Goal: Task Accomplishment & Management: Use online tool/utility

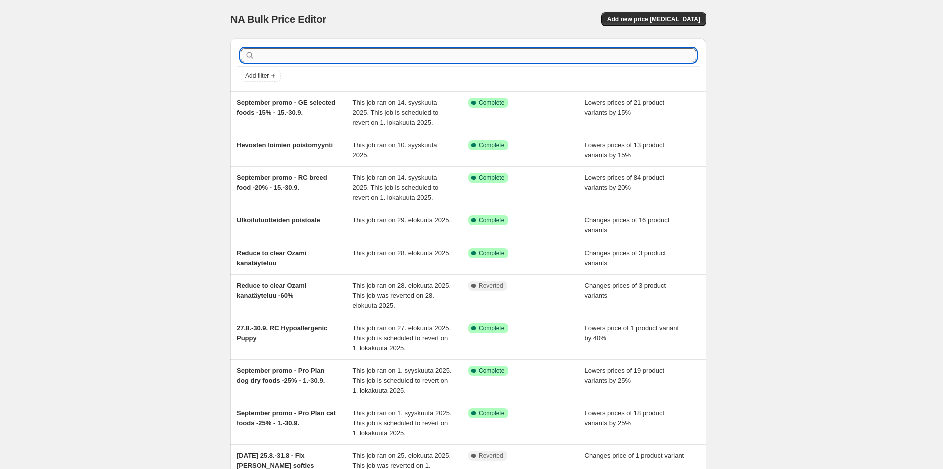
click at [405, 60] on input "text" at bounding box center [477, 55] width 440 height 14
type input "H"
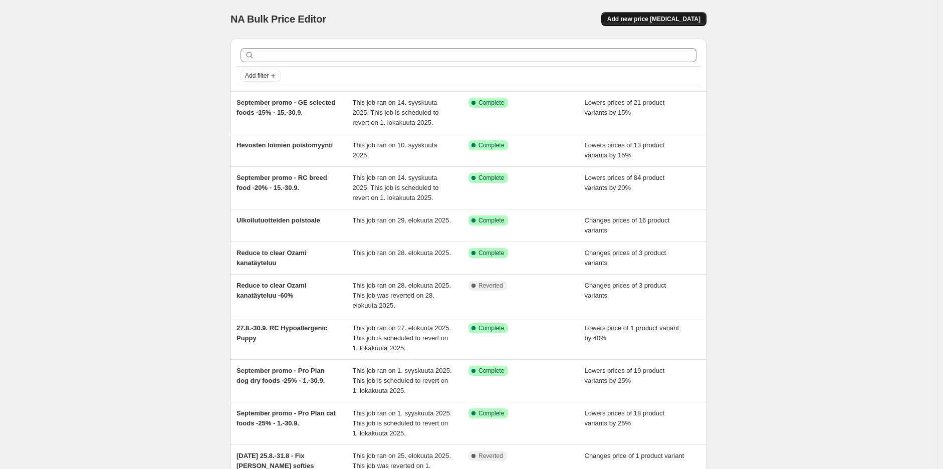
click at [680, 23] on button "Add new price [MEDICAL_DATA]" at bounding box center [653, 19] width 105 height 14
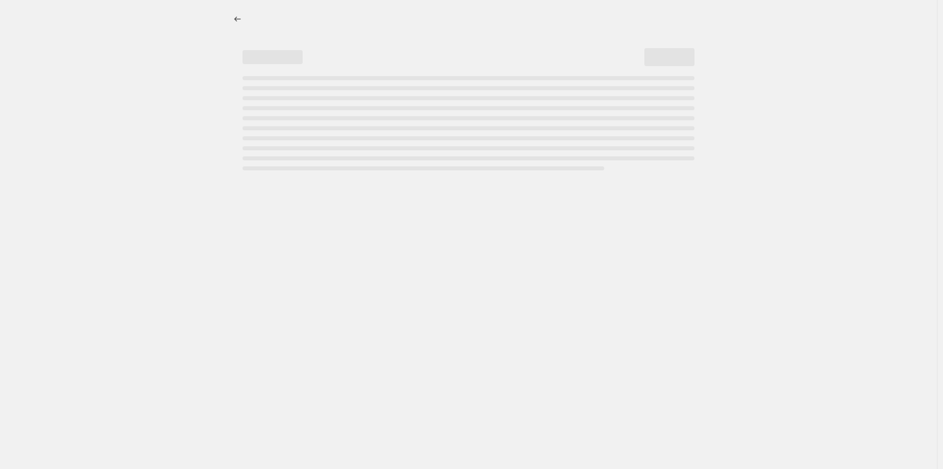
select select "percentage"
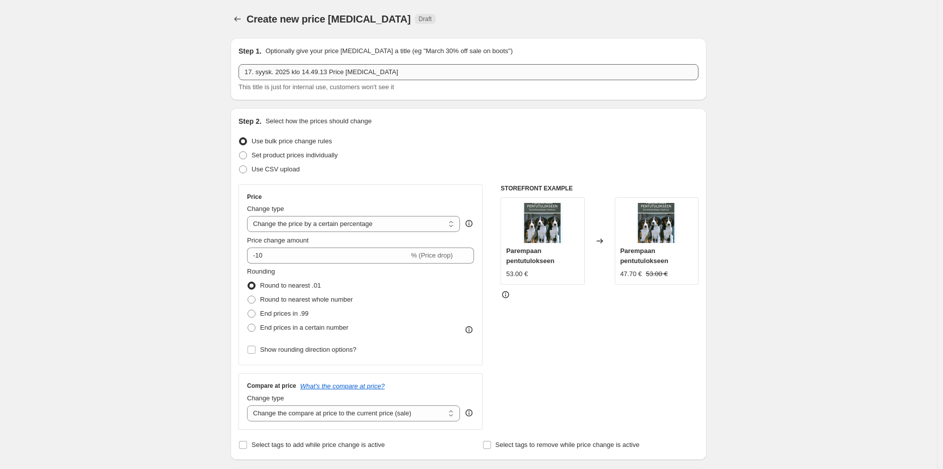
click at [505, 72] on input "17. syysk. 2025 klo 14.49.13 Price [MEDICAL_DATA]" at bounding box center [468, 72] width 460 height 16
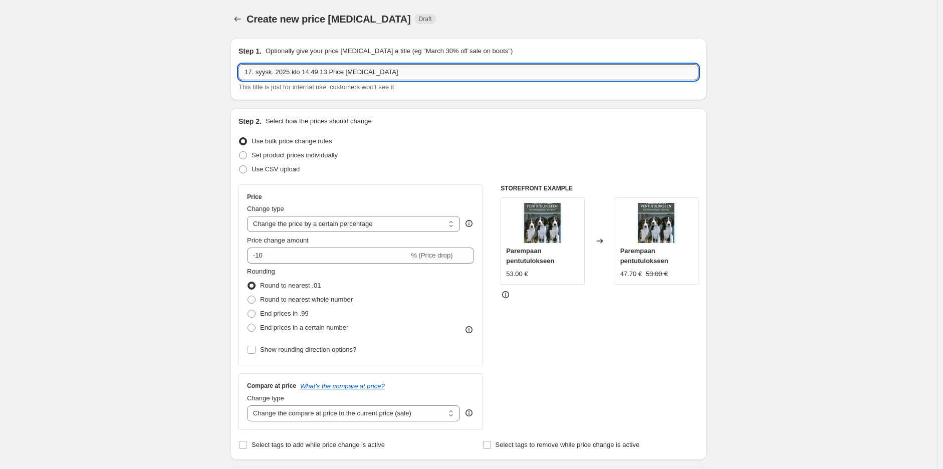
click at [505, 72] on input "17. syysk. 2025 klo 14.49.13 Price [MEDICAL_DATA]" at bounding box center [468, 72] width 460 height 16
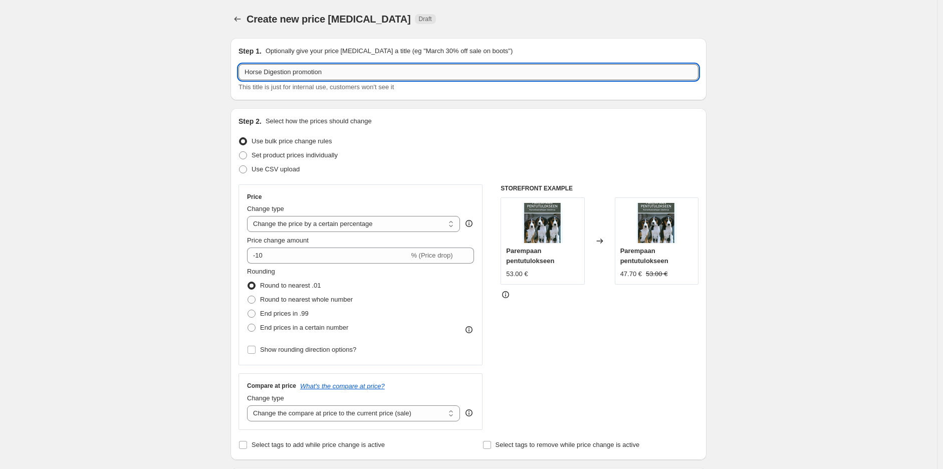
click at [389, 68] on input "Horse Digestion promotion" at bounding box center [468, 72] width 460 height 16
type input "Horse Digestion promotion 22.9.-30.9."
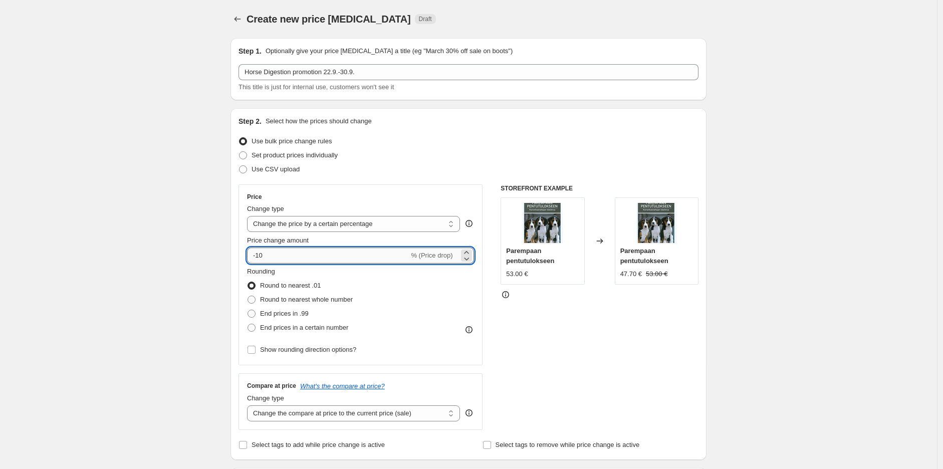
click at [319, 257] on input "-10" at bounding box center [328, 255] width 162 height 16
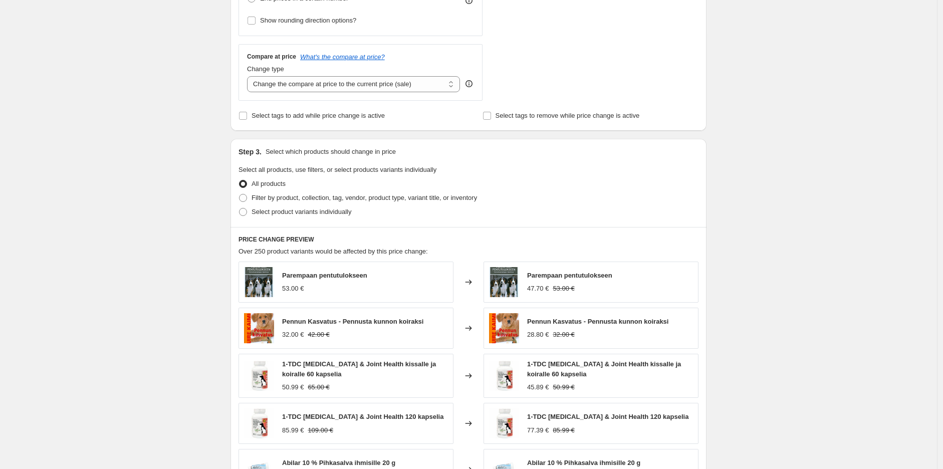
scroll to position [334, 0]
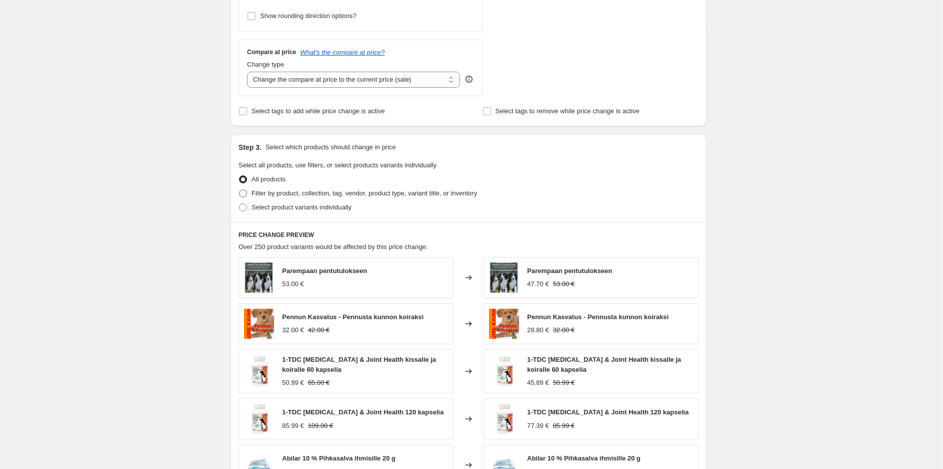
click at [325, 196] on span "Filter by product, collection, tag, vendor, product type, variant title, or inv…" at bounding box center [364, 193] width 225 height 8
click at [239, 190] on input "Filter by product, collection, tag, vendor, product type, variant title, or inv…" at bounding box center [239, 189] width 1 height 1
radio input "true"
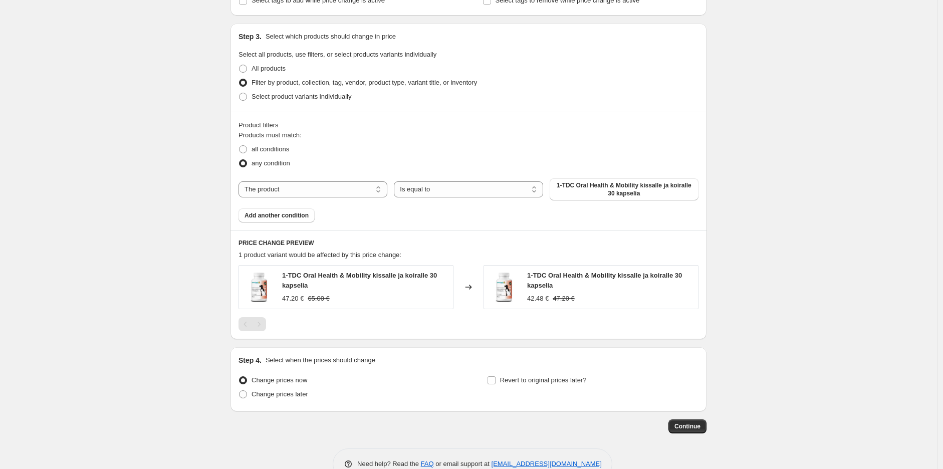
scroll to position [445, 0]
click at [305, 188] on select "The product The product's collection The product's tag The product's vendor The…" at bounding box center [312, 189] width 149 height 16
select select "collection"
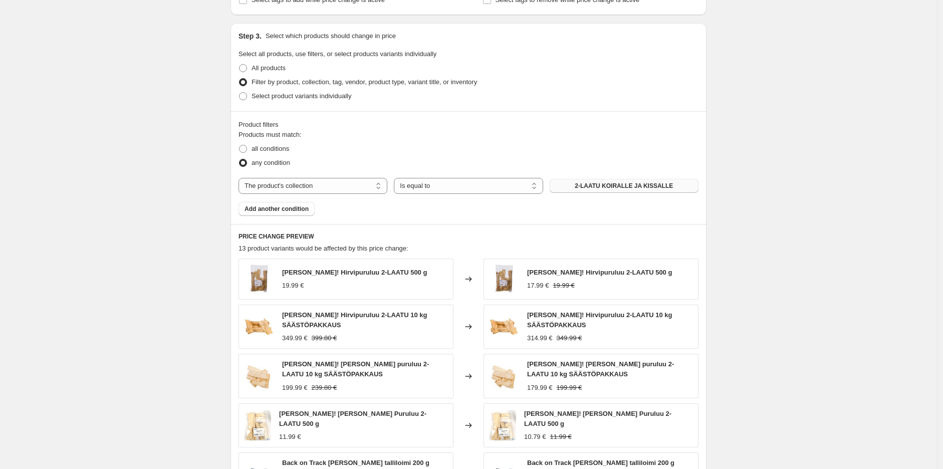
click at [635, 182] on span "2-LAATU KOIRALLE JA KISSALLE" at bounding box center [624, 186] width 98 height 8
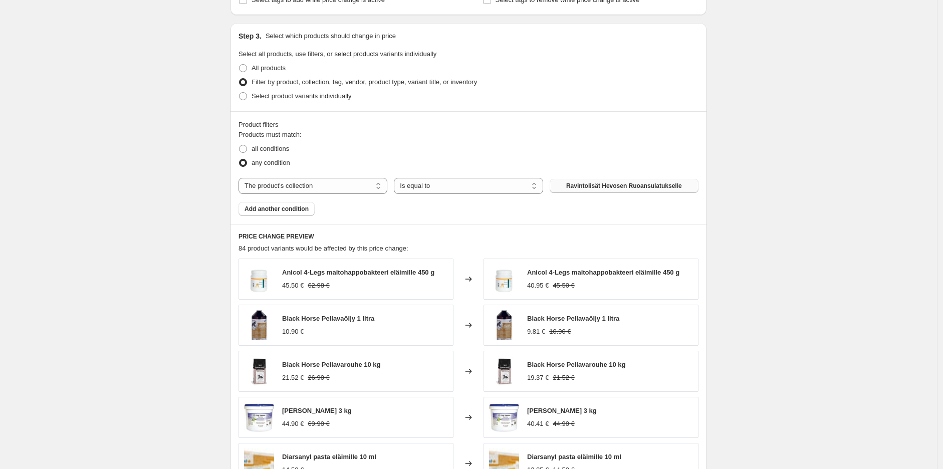
click at [766, 186] on div "Create new price [MEDICAL_DATA]. This page is ready Create new price [MEDICAL_D…" at bounding box center [468, 112] width 937 height 1114
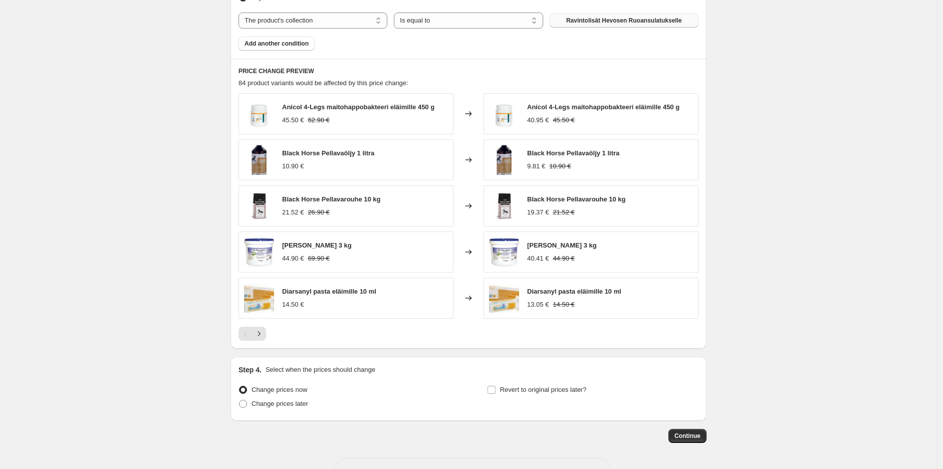
scroll to position [646, 0]
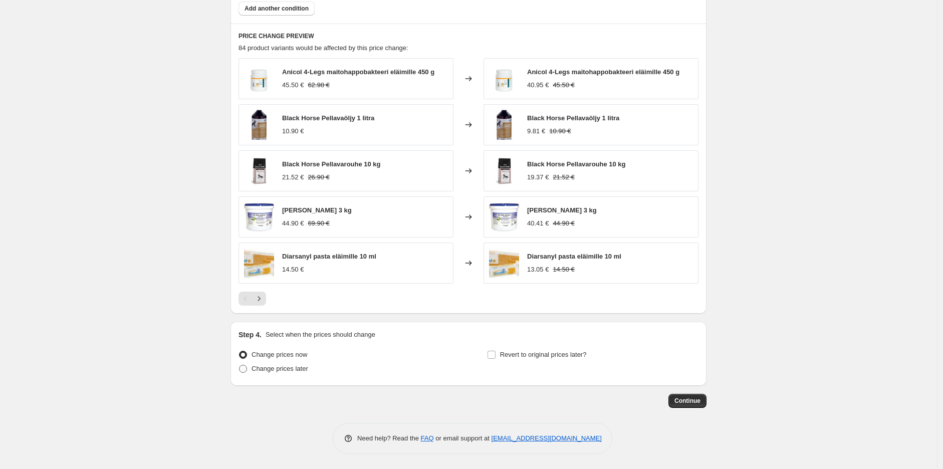
click at [284, 369] on span "Change prices later" at bounding box center [280, 369] width 57 height 8
click at [239, 365] on input "Change prices later" at bounding box center [239, 365] width 1 height 1
radio input "true"
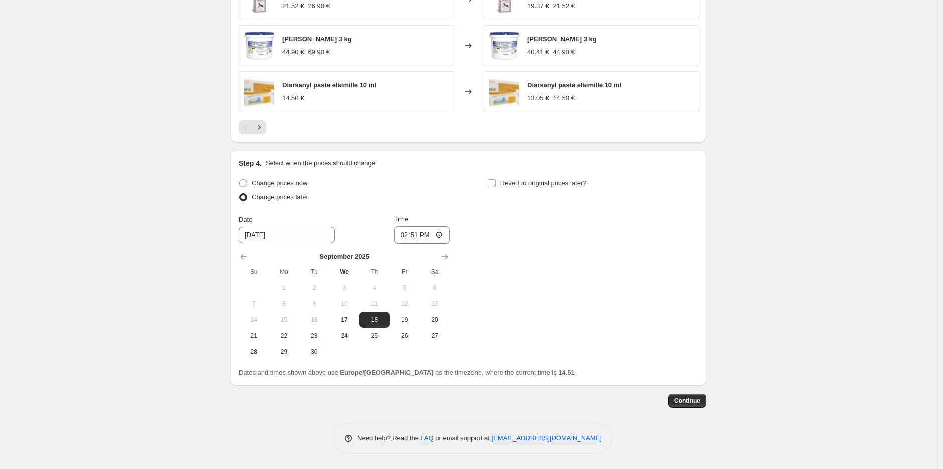
scroll to position [818, 0]
click at [448, 255] on icon "Show next month, October 2025" at bounding box center [445, 256] width 7 height 5
click at [243, 252] on icon "Show previous month, September 2025" at bounding box center [243, 257] width 10 height 10
click at [259, 337] on span "21" at bounding box center [253, 336] width 22 height 8
type input "[DATE]"
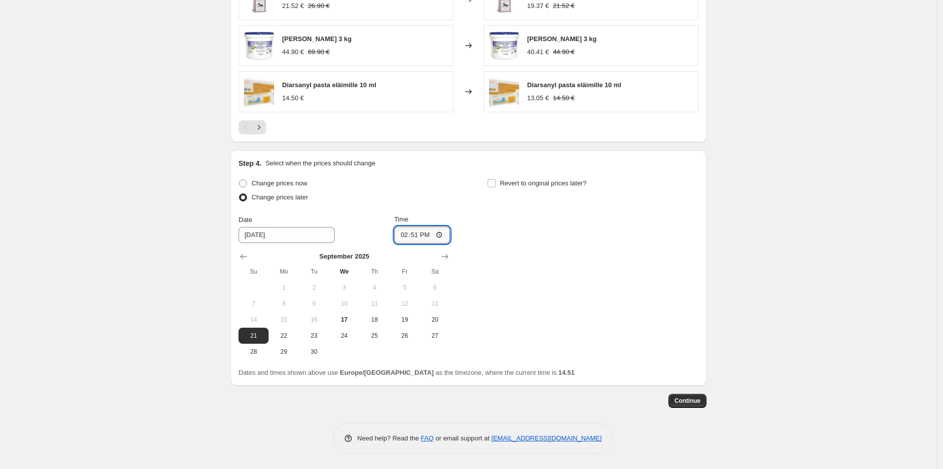
click at [429, 237] on input "14:51" at bounding box center [422, 234] width 56 height 17
click at [414, 237] on input "14:51" at bounding box center [422, 234] width 56 height 17
click at [422, 236] on input "14:51" at bounding box center [422, 234] width 56 height 17
type input "23:59"
click at [539, 176] on label "Revert to original prices later?" at bounding box center [537, 183] width 100 height 14
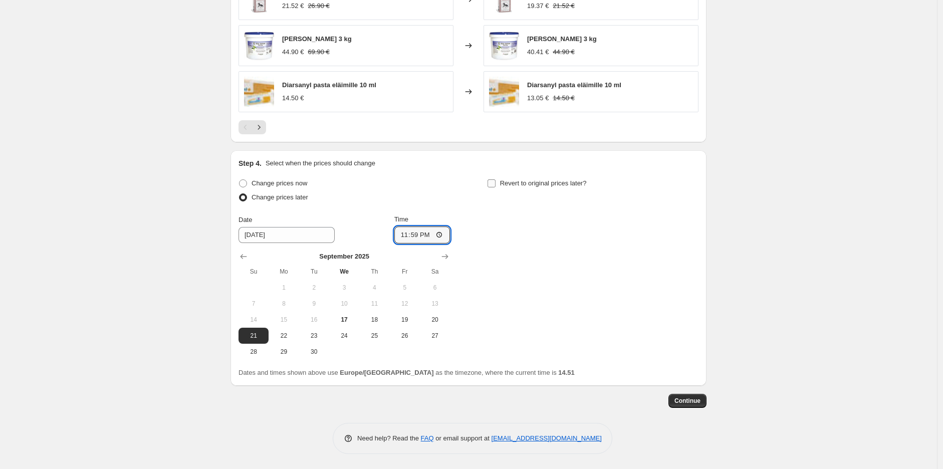
click at [495, 179] on input "Revert to original prices later?" at bounding box center [491, 183] width 8 height 8
checkbox input "true"
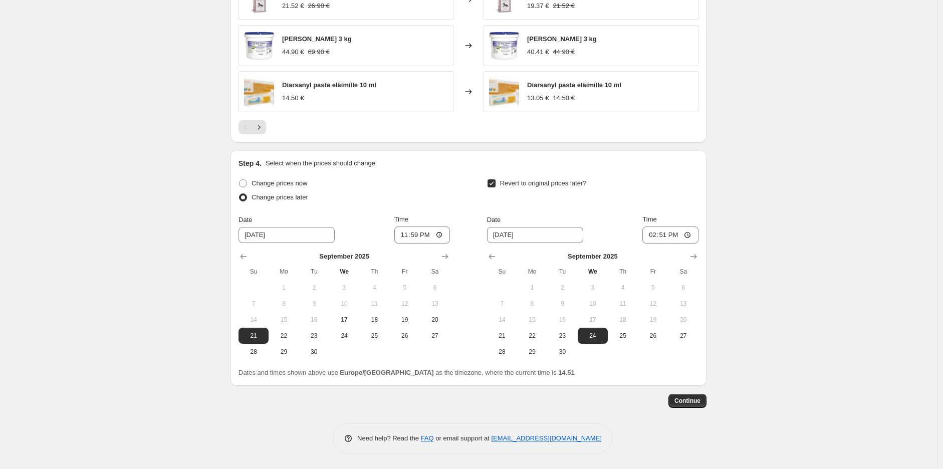
click at [697, 257] on icon "Show next month, October 2025" at bounding box center [693, 256] width 7 height 5
click at [602, 286] on span "1" at bounding box center [593, 288] width 22 height 8
type input "[DATE]"
click at [671, 236] on input "14:51" at bounding box center [670, 234] width 56 height 17
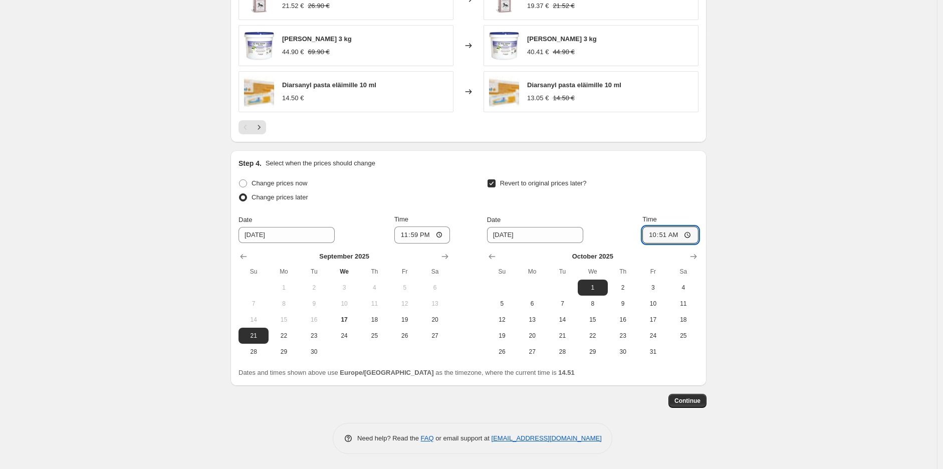
type input "10:00"
click at [702, 405] on button "Continue" at bounding box center [687, 401] width 38 height 14
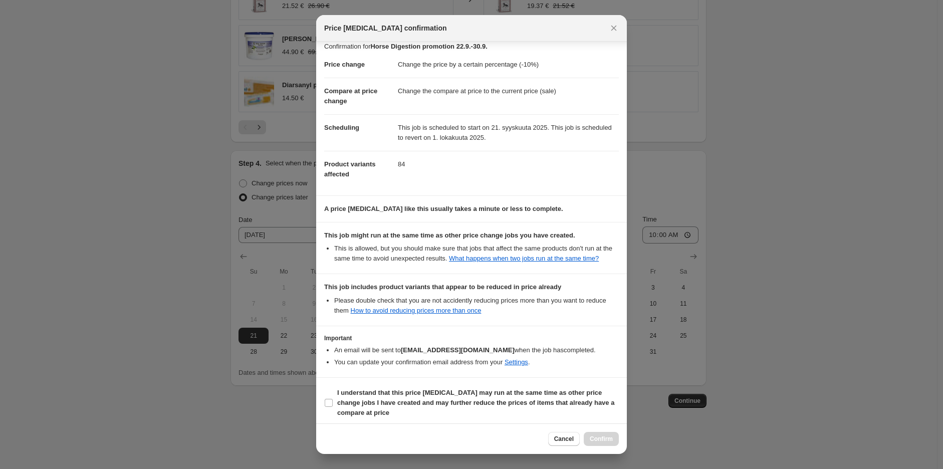
scroll to position [13, 0]
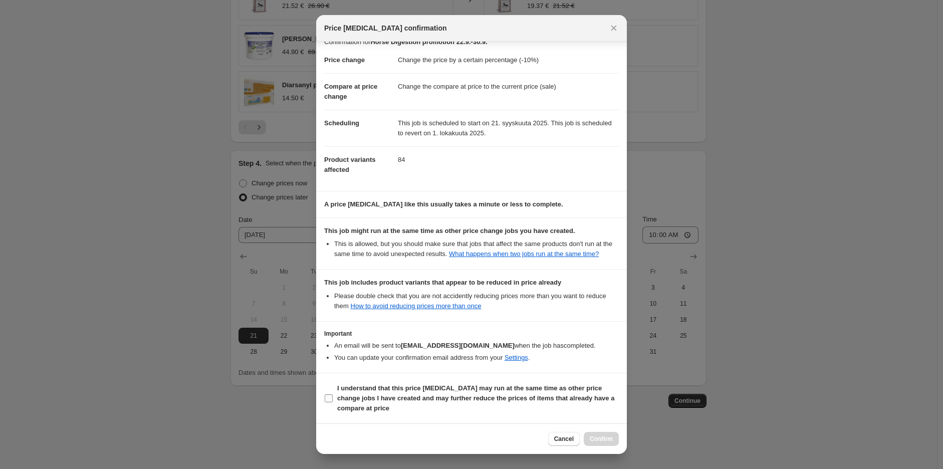
click at [424, 388] on b "I understand that this price [MEDICAL_DATA] may run at the same time as other p…" at bounding box center [475, 398] width 277 height 28
click at [333, 394] on input "I understand that this price [MEDICAL_DATA] may run at the same time as other p…" at bounding box center [329, 398] width 8 height 8
checkbox input "true"
click at [601, 435] on span "Confirm" at bounding box center [601, 439] width 23 height 8
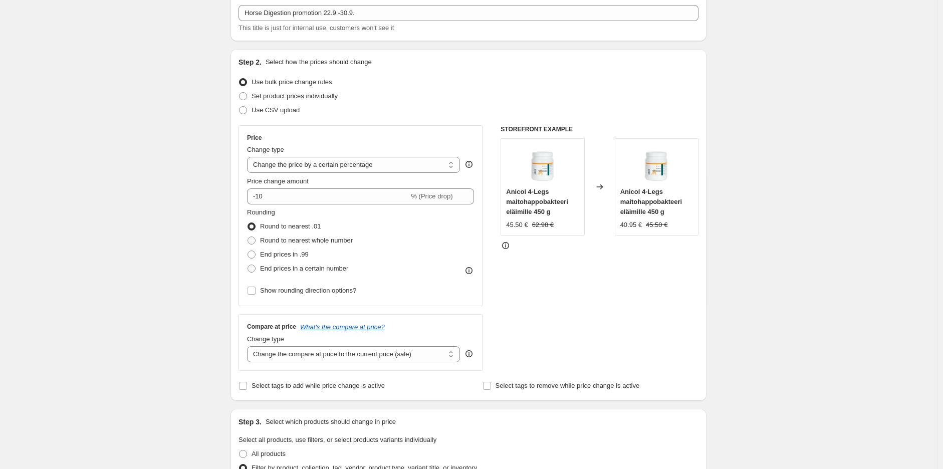
scroll to position [0, 0]
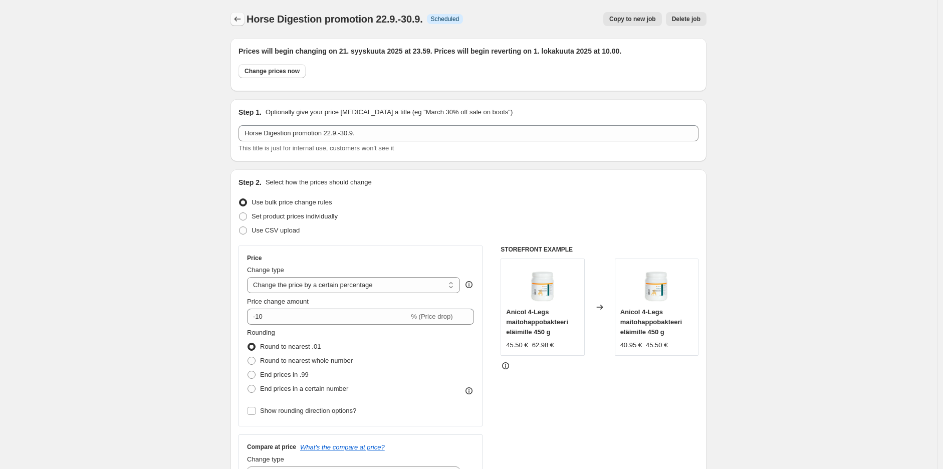
click at [236, 17] on icon "Price change jobs" at bounding box center [237, 19] width 10 height 10
